Goal: Complete application form

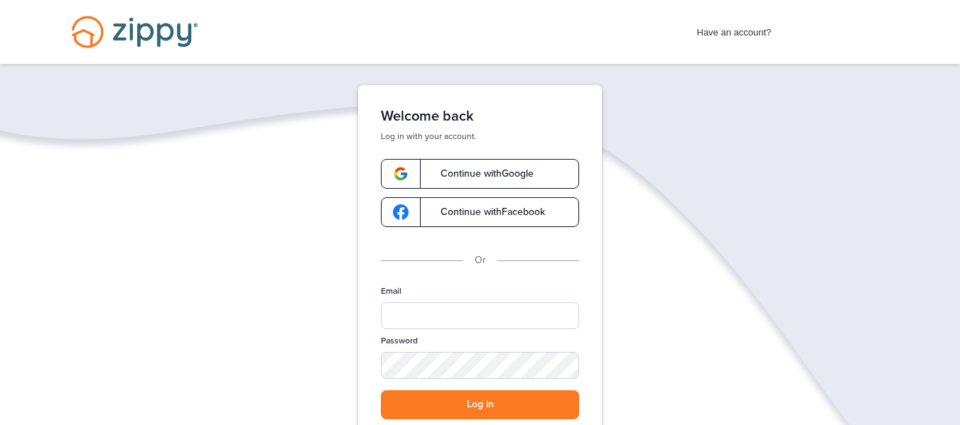
click at [508, 170] on span "Continue with Google" at bounding box center [479, 174] width 107 height 10
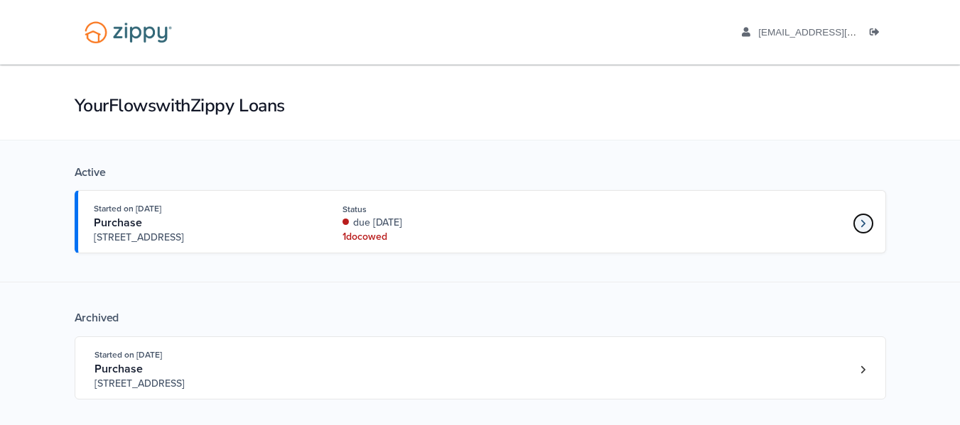
click at [859, 229] on link "Loan number 4213606" at bounding box center [862, 223] width 21 height 21
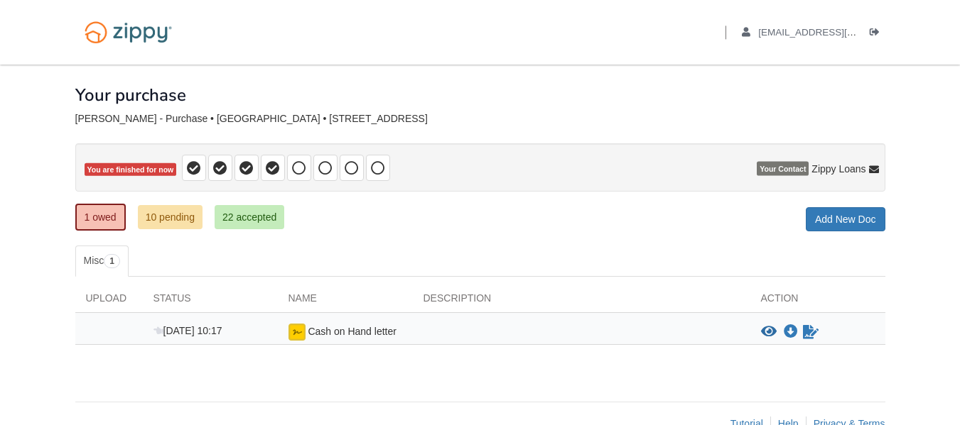
click at [827, 185] on p "You are finished for now" at bounding box center [480, 167] width 810 height 48
click at [809, 326] on icon "Sign Form" at bounding box center [811, 332] width 16 height 14
